Goal: Transaction & Acquisition: Purchase product/service

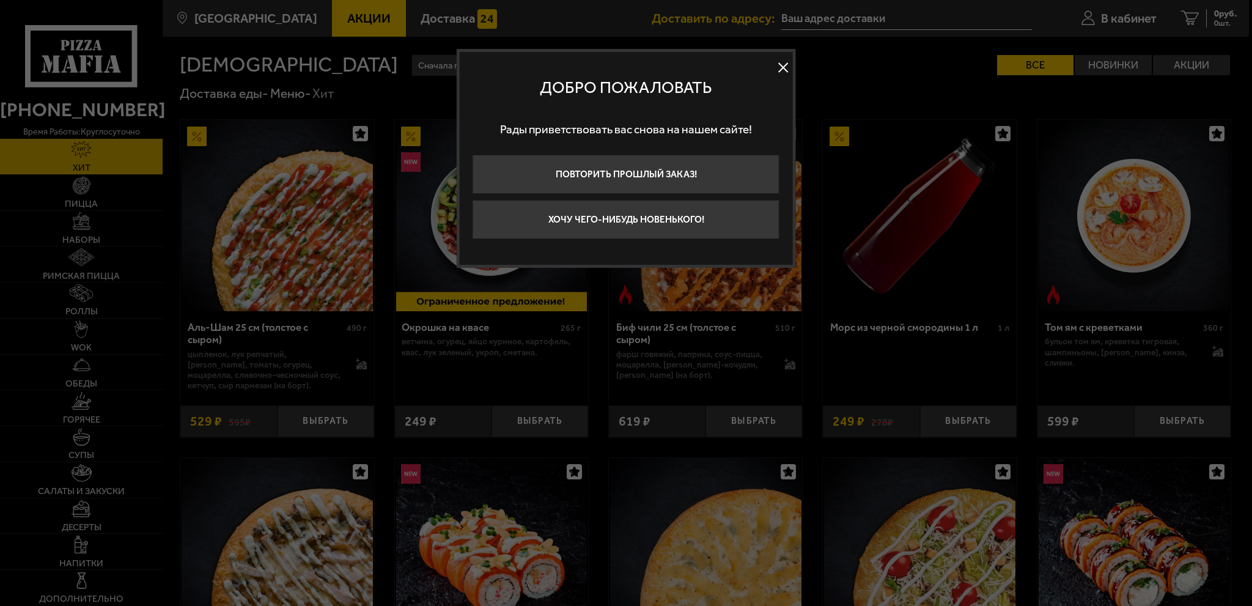
type input "[STREET_ADDRESS]"
click at [653, 170] on button "Повторить прошлый заказ!" at bounding box center [626, 174] width 307 height 39
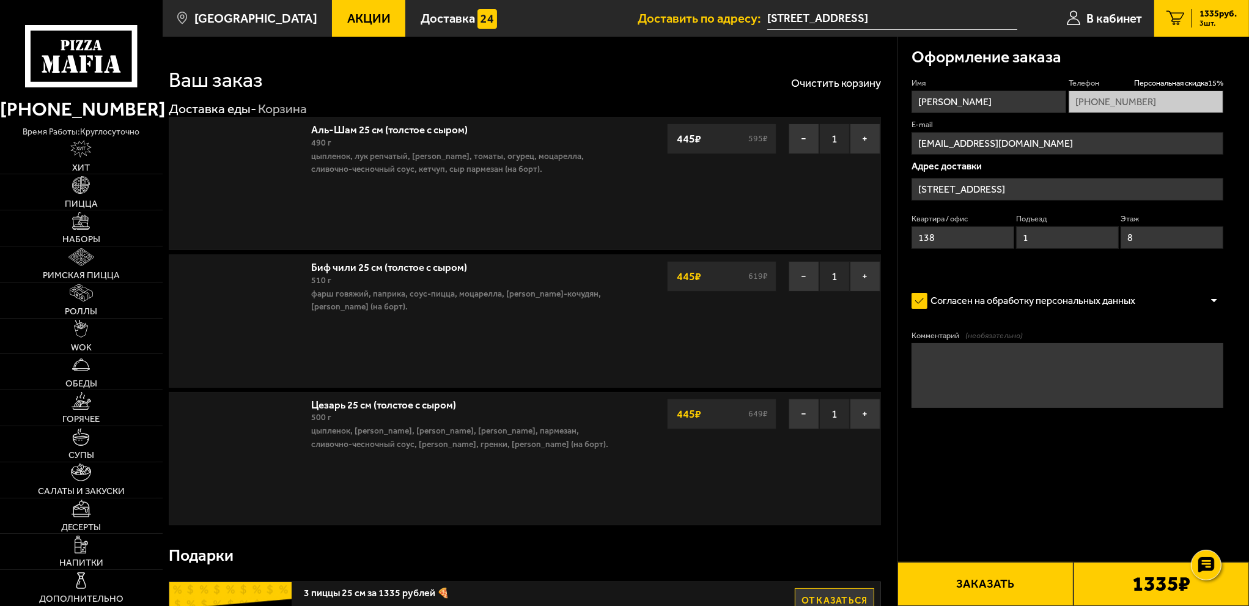
type input "[STREET_ADDRESS]"
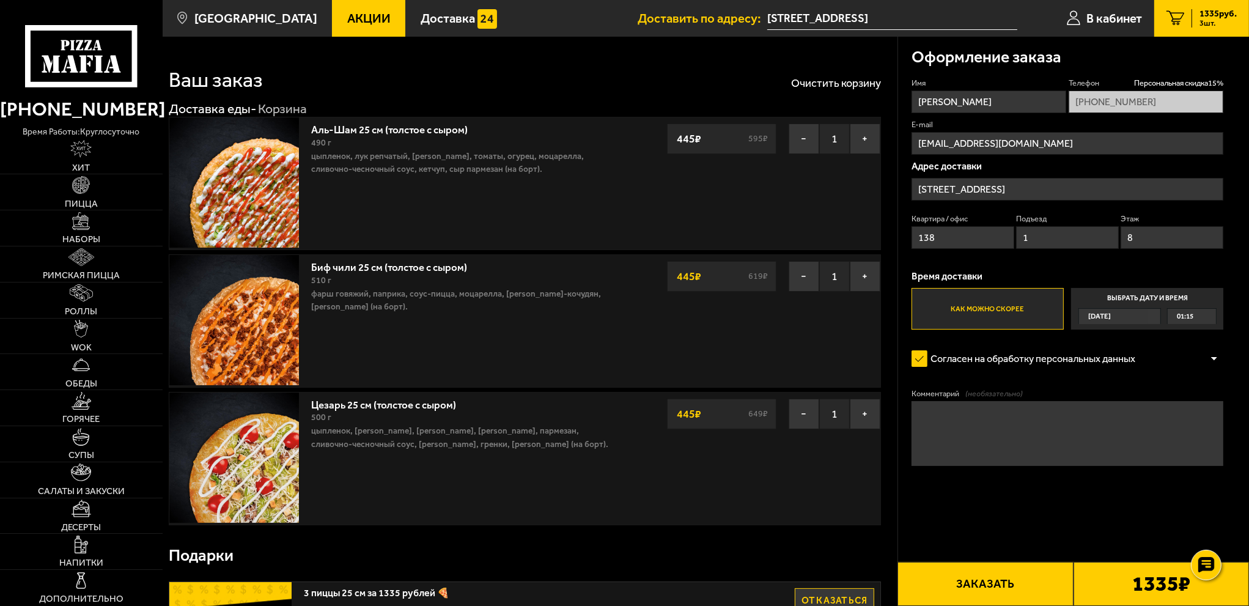
click at [1010, 582] on button "Заказать" at bounding box center [986, 584] width 176 height 44
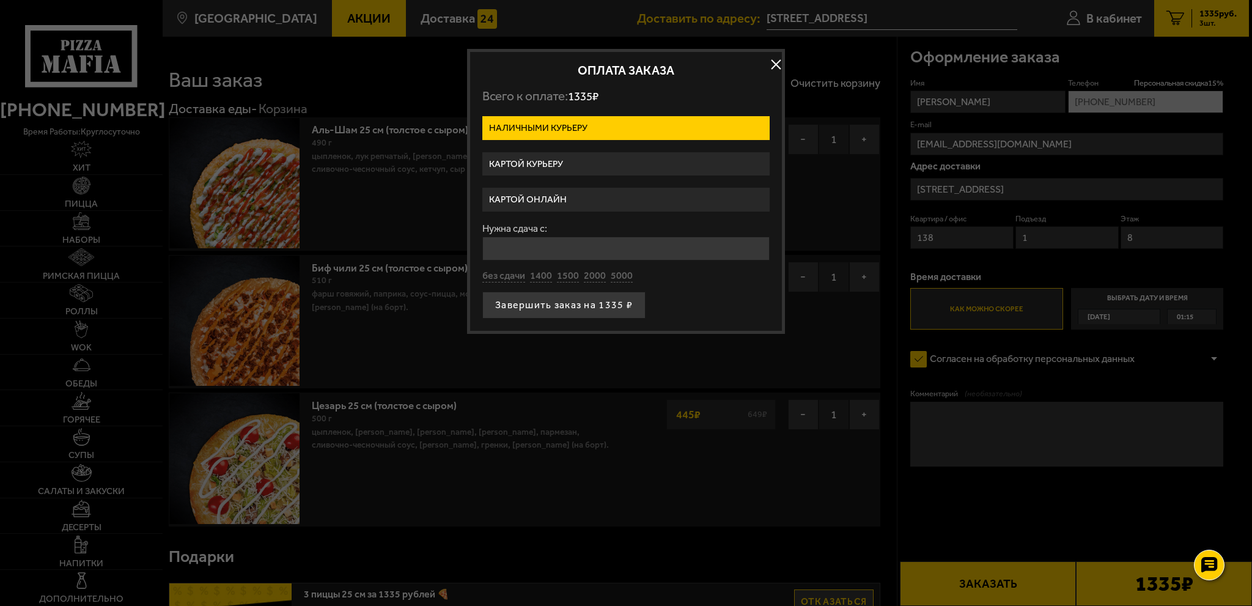
click at [563, 200] on label "Картой онлайн" at bounding box center [626, 200] width 287 height 24
click at [0, 0] on input "Картой онлайн" at bounding box center [0, 0] width 0 height 0
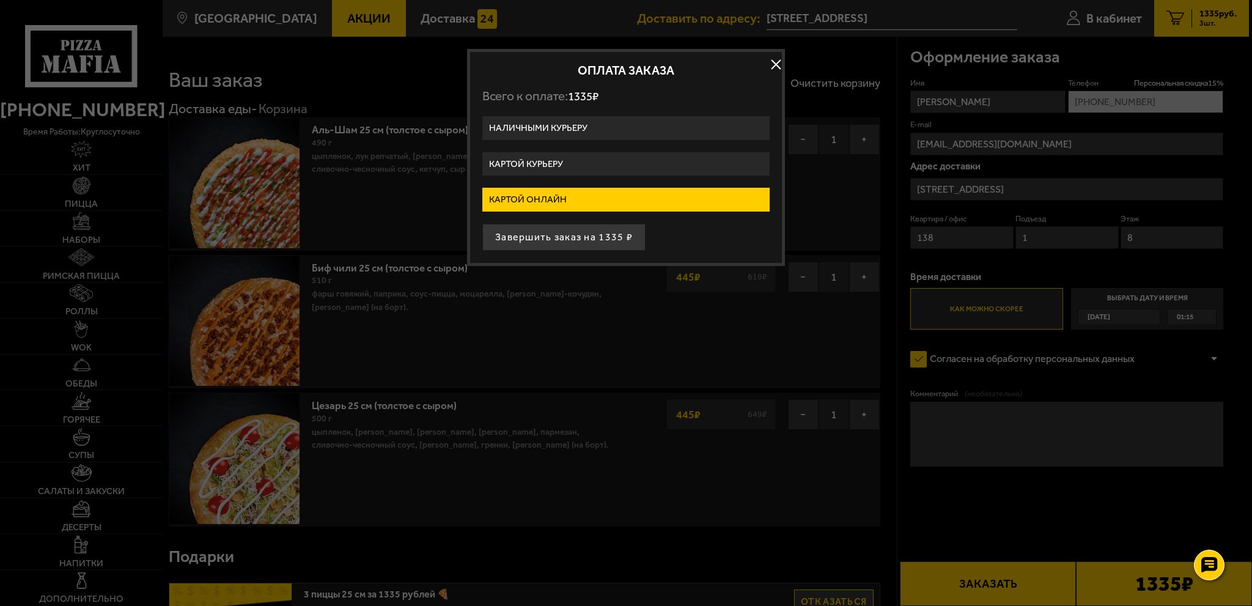
click at [560, 157] on label "Картой курьеру" at bounding box center [626, 164] width 287 height 24
click at [0, 0] on input "Картой курьеру" at bounding box center [0, 0] width 0 height 0
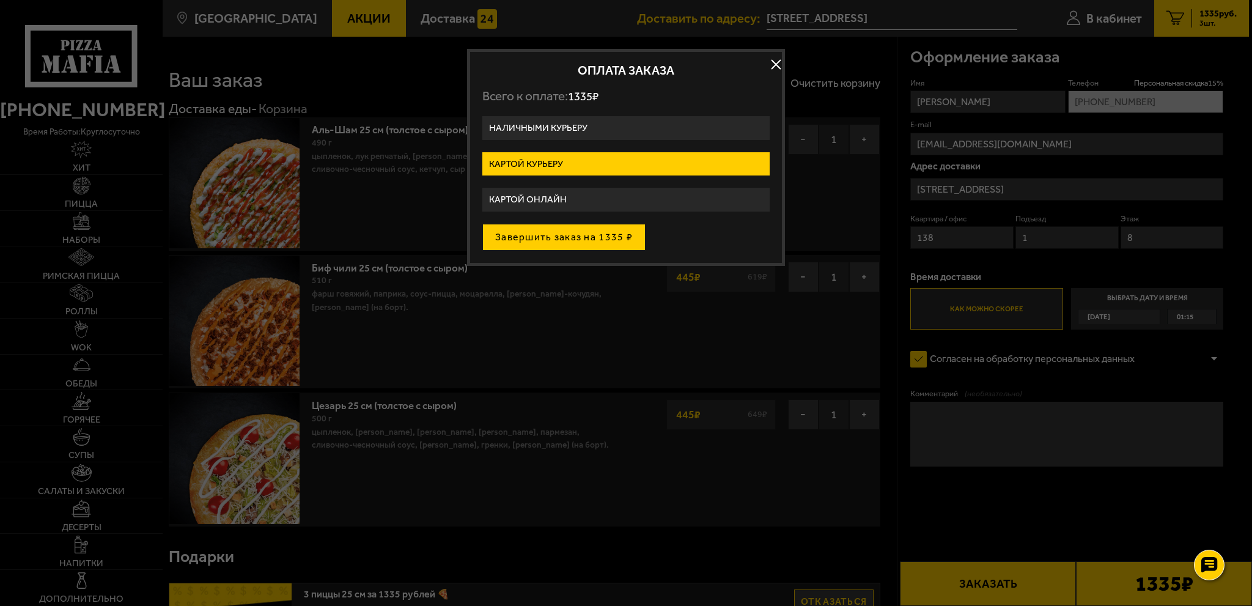
click at [563, 234] on button "Завершить заказ на 1335 ₽" at bounding box center [564, 237] width 163 height 27
